Goal: Information Seeking & Learning: Learn about a topic

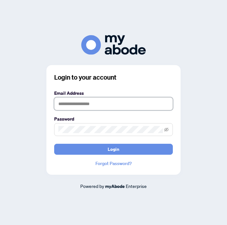
click at [106, 108] on input "text" at bounding box center [113, 103] width 119 height 13
type input "**********"
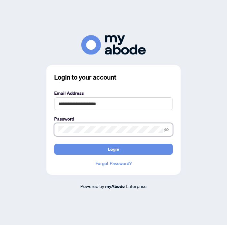
click at [114, 154] on button "Login" at bounding box center [113, 149] width 119 height 11
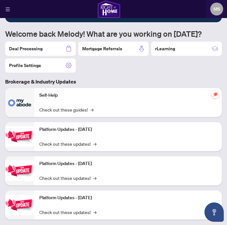
scroll to position [35, 0]
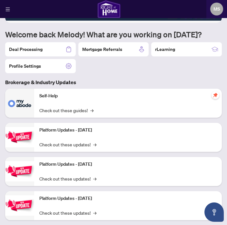
click at [90, 209] on link "Check out these updates! →" at bounding box center [67, 212] width 57 height 7
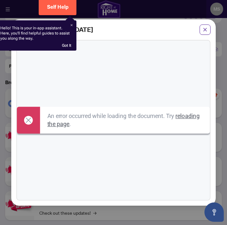
click at [78, 125] on link "reloading the page" at bounding box center [123, 120] width 152 height 15
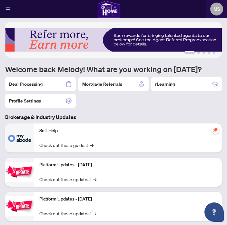
click at [91, 176] on link "Check out these updates! →" at bounding box center [67, 179] width 57 height 7
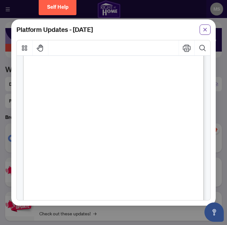
scroll to position [51, 0]
click at [189, 113] on span "Page 1" at bounding box center [134, 211] width 208 height 206
click at [201, 27] on button "button" at bounding box center [205, 30] width 11 height 10
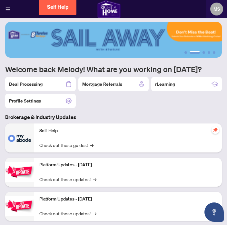
click at [91, 145] on link "Check out these guides! →" at bounding box center [66, 145] width 54 height 7
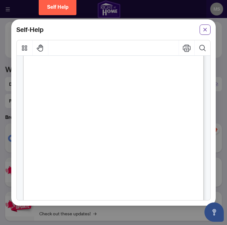
scroll to position [332, 0]
click at [204, 28] on icon "close" at bounding box center [205, 30] width 4 height 4
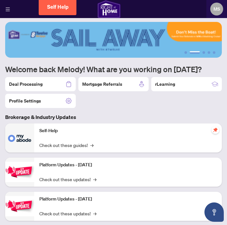
click at [78, 146] on link "Check out these guides! →" at bounding box center [66, 145] width 54 height 7
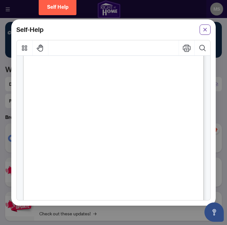
click at [205, 27] on icon "close" at bounding box center [205, 29] width 5 height 5
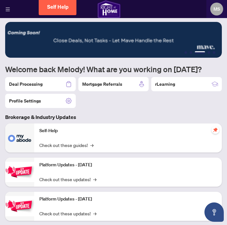
scroll to position [25, 0]
click at [78, 167] on p "Platform Updates - [DATE]" at bounding box center [127, 165] width 177 height 7
click at [75, 178] on link "Check out these updates! →" at bounding box center [67, 179] width 57 height 7
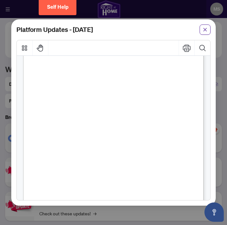
scroll to position [92, 0]
click at [204, 28] on icon "close" at bounding box center [205, 30] width 4 height 4
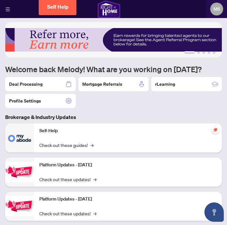
click at [196, 88] on div "rLearning" at bounding box center [186, 84] width 71 height 14
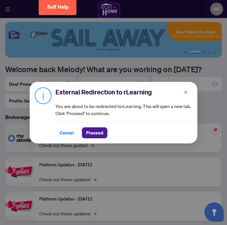
click at [92, 135] on span "Proceed" at bounding box center [94, 133] width 17 height 10
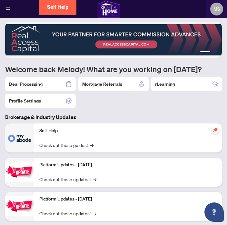
scroll to position [0, 0]
click at [210, 85] on div "rLearning" at bounding box center [186, 84] width 71 height 14
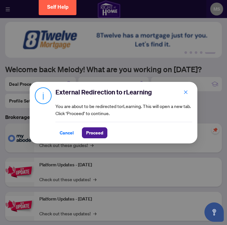
click at [96, 135] on span "Proceed" at bounding box center [94, 133] width 17 height 10
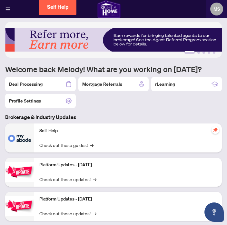
click at [5, 10] on icon "menu" at bounding box center [7, 9] width 5 height 5
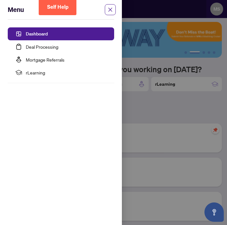
click at [34, 71] on span "rLearning" at bounding box center [67, 72] width 83 height 13
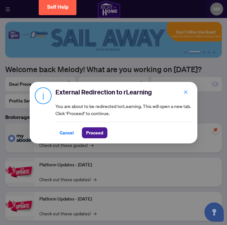
click at [97, 131] on span "Proceed" at bounding box center [94, 133] width 17 height 10
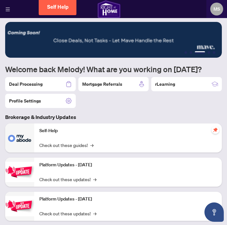
click at [170, 46] on img at bounding box center [113, 40] width 217 height 36
click at [226, 157] on main "1 2 3 4 5 Welcome back Melody! What are you working on today? Deal Processing M…" at bounding box center [113, 112] width 227 height 225
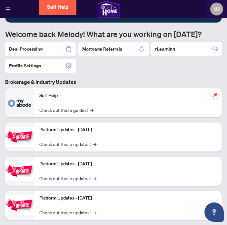
scroll to position [35, 0]
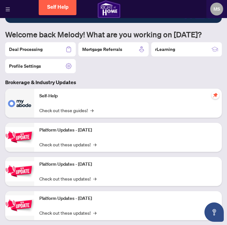
click at [215, 210] on icon "Open asap" at bounding box center [214, 212] width 8 height 8
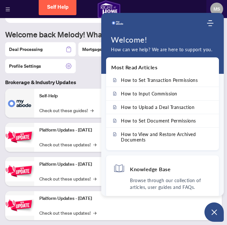
scroll to position [0, 0]
click at [189, 184] on p "Browse through our collection of articles, user guides and FAQs." at bounding box center [171, 184] width 82 height 14
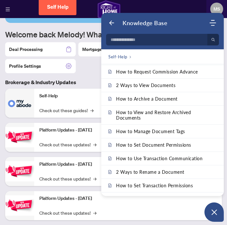
scroll to position [119, 0]
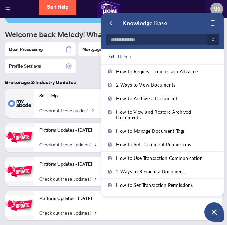
click at [219, 165] on link "2 Ways to Rename a Document" at bounding box center [162, 171] width 123 height 13
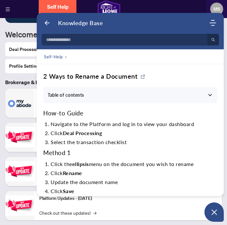
click at [47, 24] on icon "Back" at bounding box center [47, 23] width 6 height 6
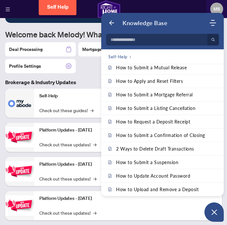
scroll to position [263, 0]
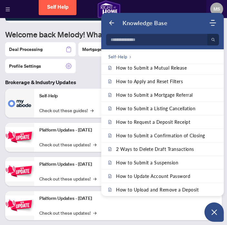
click at [214, 211] on icon "Open asap" at bounding box center [214, 212] width 8 height 8
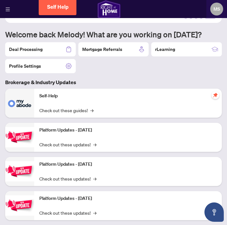
click at [9, 7] on icon "menu" at bounding box center [7, 9] width 5 height 5
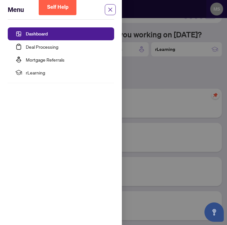
click at [209, 70] on div at bounding box center [113, 112] width 227 height 225
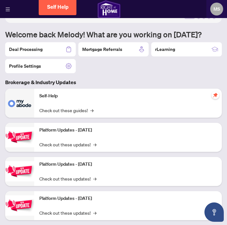
click at [216, 8] on span "MS" at bounding box center [217, 8] width 6 height 7
click at [218, 28] on span "Logout" at bounding box center [211, 25] width 21 height 7
